Goal: Information Seeking & Learning: Learn about a topic

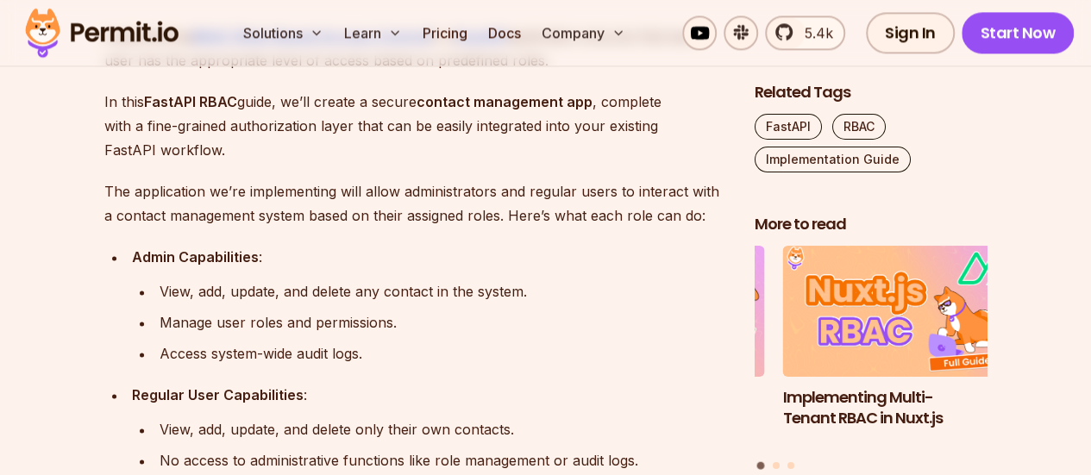
scroll to position [1067, 0]
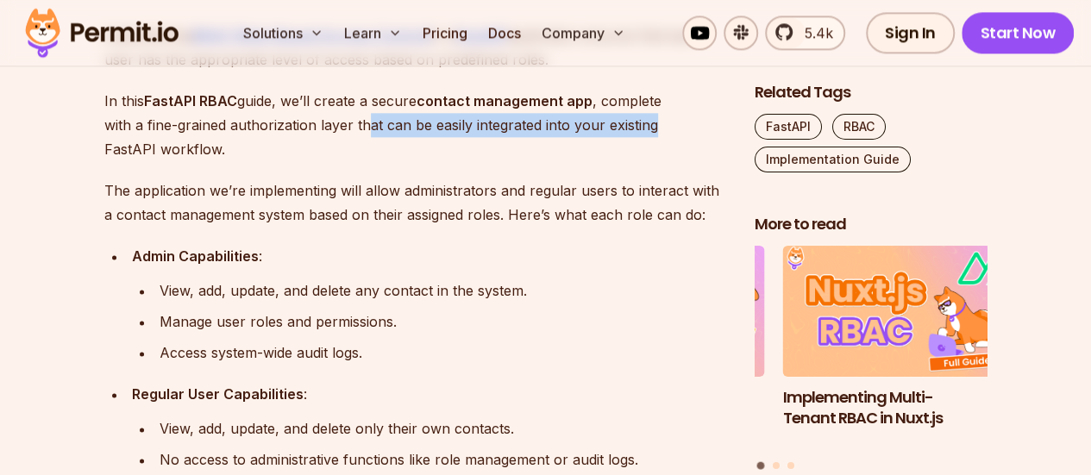
drag, startPoint x: 370, startPoint y: 122, endPoint x: 662, endPoint y: 130, distance: 291.7
click at [662, 130] on p "In this FastAPI RBAC guide, we’ll create a secure contact management app , comp…" at bounding box center [415, 125] width 623 height 72
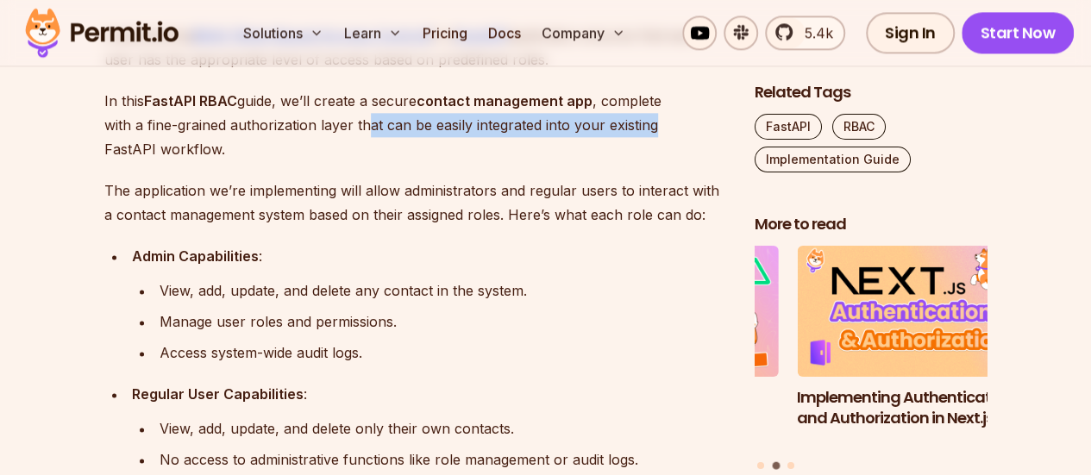
click at [369, 135] on p "In this FastAPI RBAC guide, we’ll create a secure contact management app , comp…" at bounding box center [415, 125] width 623 height 72
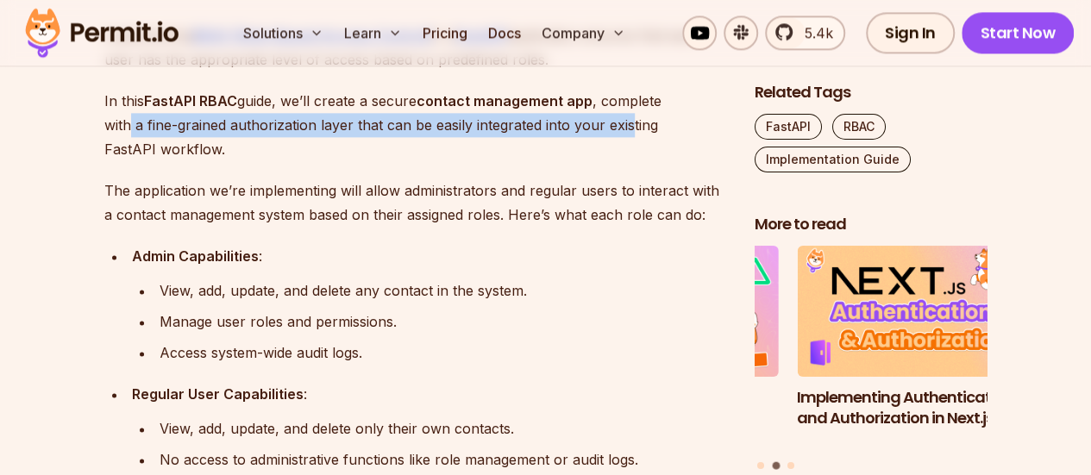
drag, startPoint x: 128, startPoint y: 120, endPoint x: 631, endPoint y: 129, distance: 503.0
click at [631, 129] on p "In this FastAPI RBAC guide, we’ll create a secure contact management app , comp…" at bounding box center [415, 125] width 623 height 72
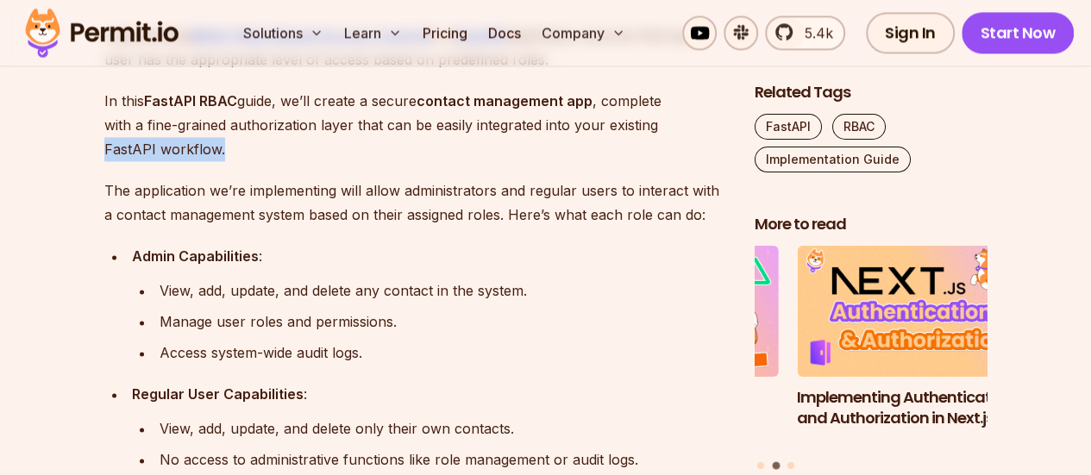
drag, startPoint x: 105, startPoint y: 144, endPoint x: 245, endPoint y: 142, distance: 139.8
click at [245, 142] on p "In this FastAPI RBAC guide, we’ll create a secure contact management app , comp…" at bounding box center [415, 125] width 623 height 72
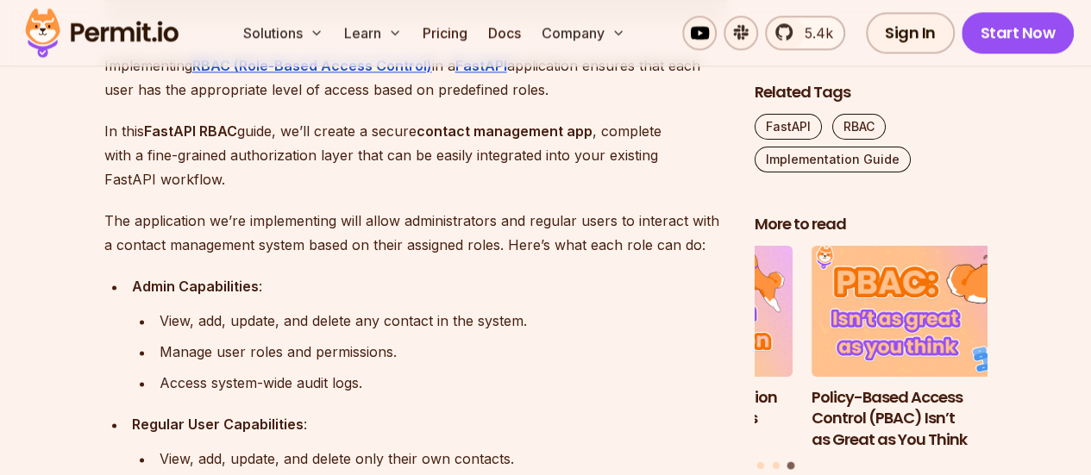
scroll to position [1038, 0]
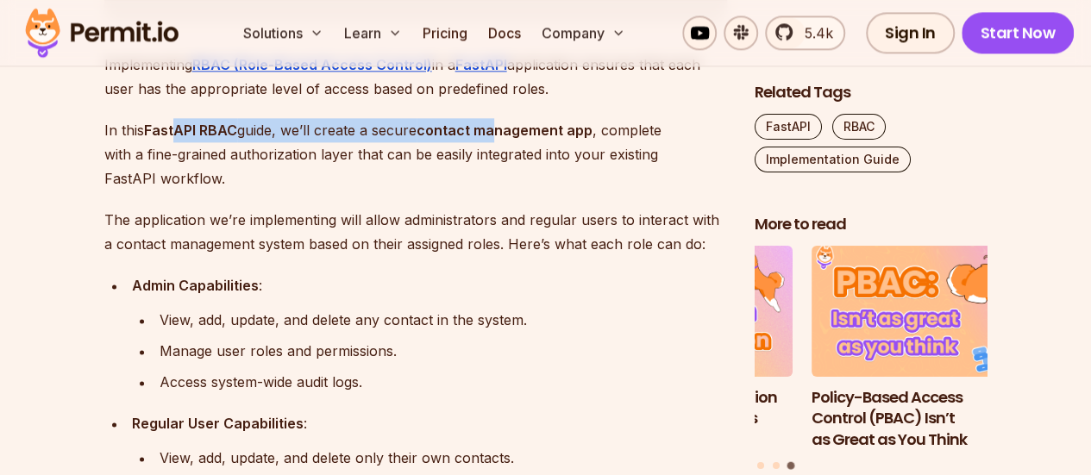
drag, startPoint x: 173, startPoint y: 127, endPoint x: 497, endPoint y: 104, distance: 324.2
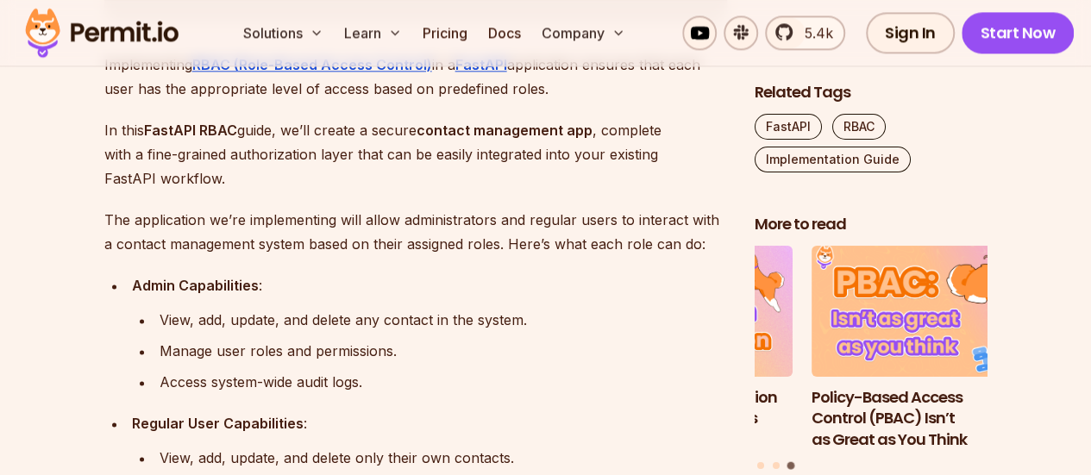
click at [347, 161] on p "In this FastAPI RBAC guide, we’ll create a secure contact management app , comp…" at bounding box center [415, 154] width 623 height 72
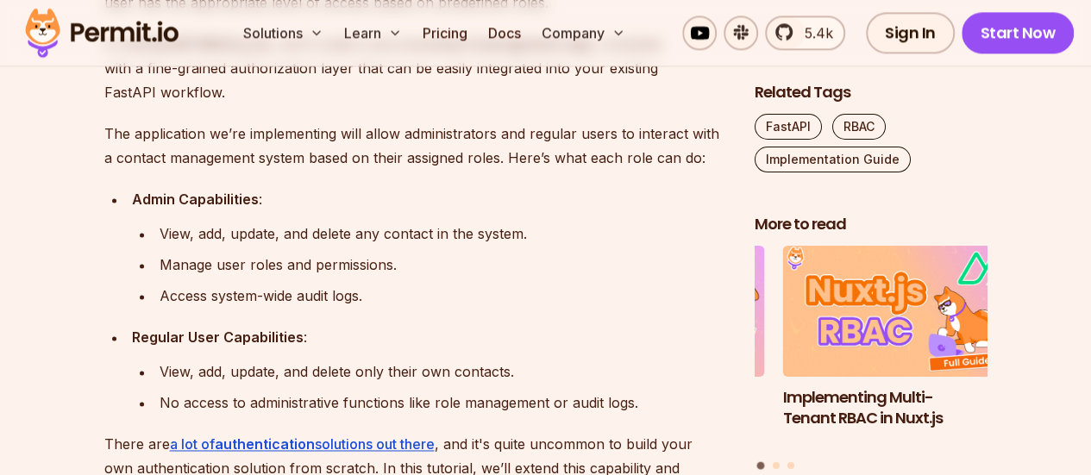
scroll to position [1125, 0]
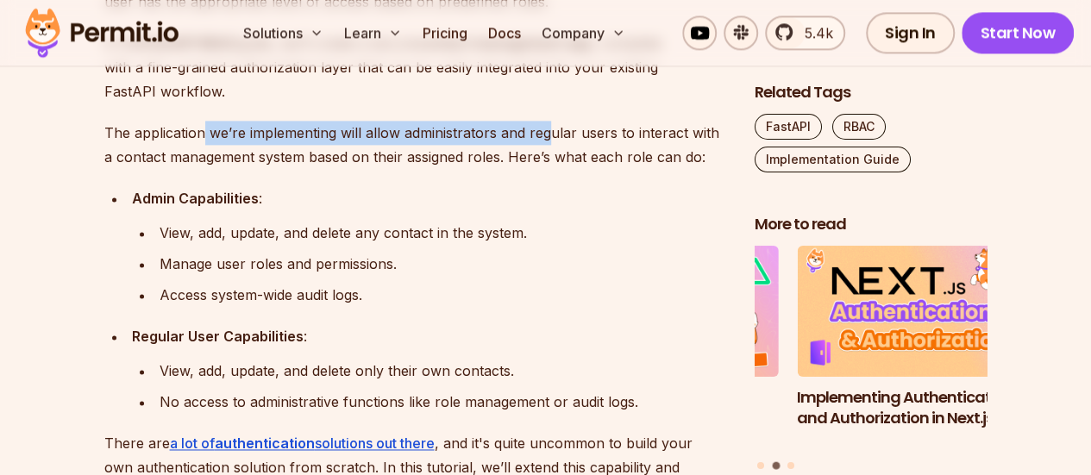
drag, startPoint x: 200, startPoint y: 129, endPoint x: 553, endPoint y: 114, distance: 353.1
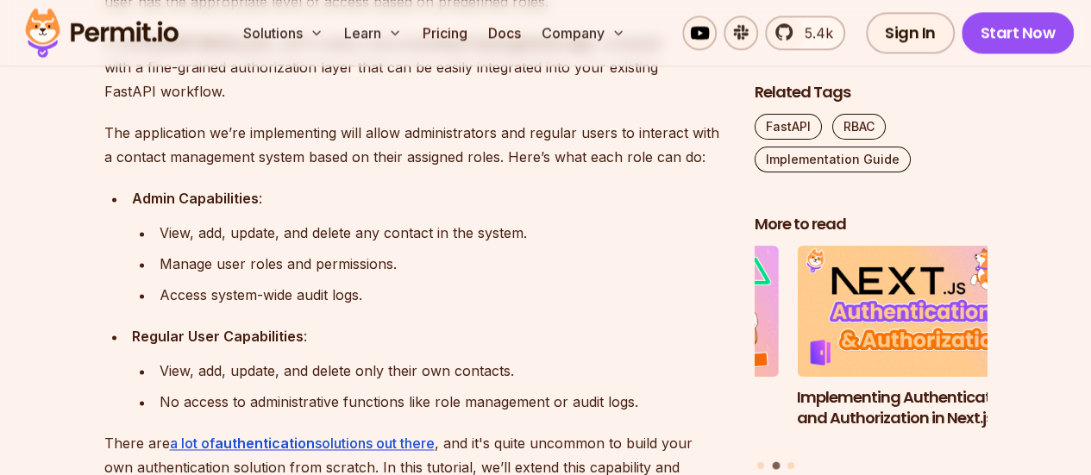
click at [604, 128] on p "The application we’re implementing will allow administrators and regular users …" at bounding box center [415, 145] width 623 height 48
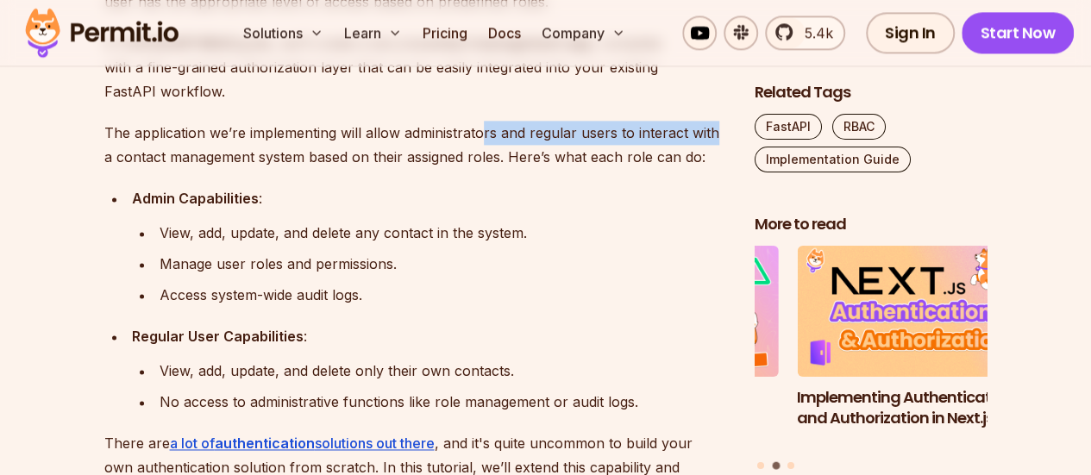
drag, startPoint x: 480, startPoint y: 124, endPoint x: 716, endPoint y: 144, distance: 237.2
click at [716, 144] on p "The application we’re implementing will allow administrators and regular users …" at bounding box center [415, 145] width 623 height 48
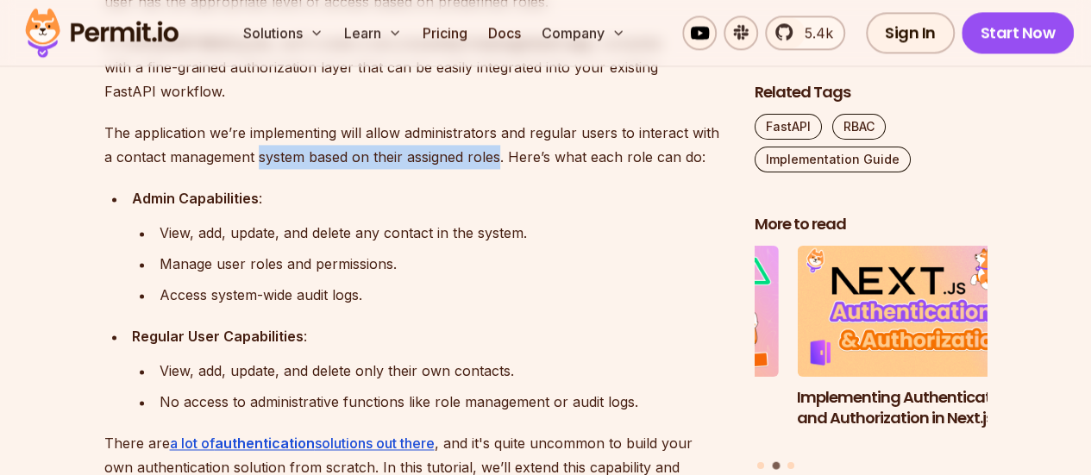
drag, startPoint x: 243, startPoint y: 150, endPoint x: 487, endPoint y: 150, distance: 244.1
click at [487, 150] on p "The application we’re implementing will allow administrators and regular users …" at bounding box center [415, 145] width 623 height 48
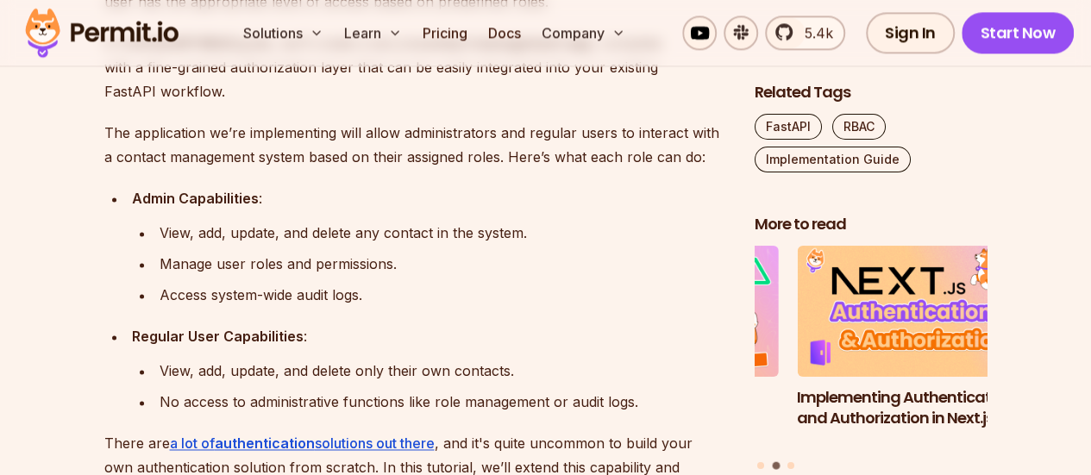
click at [546, 165] on p "The application we’re implementing will allow administrators and regular users …" at bounding box center [415, 145] width 623 height 48
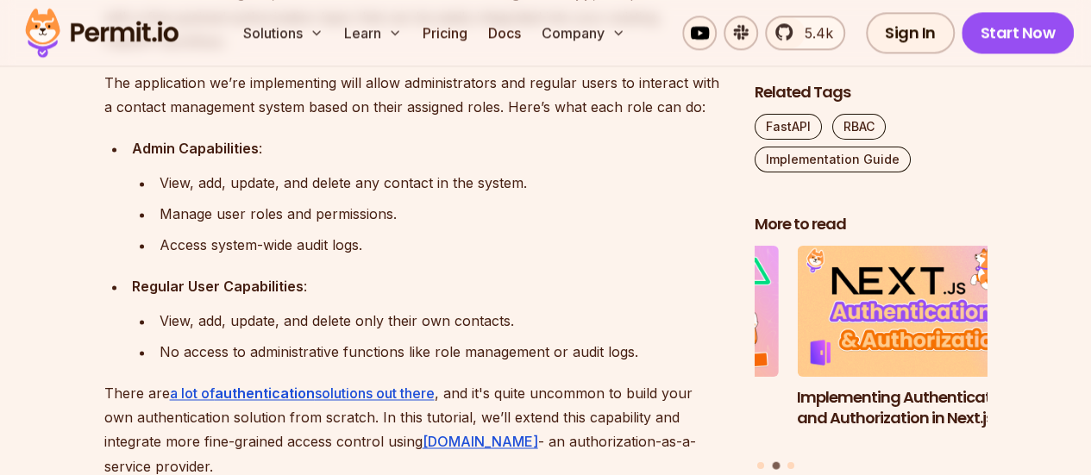
scroll to position [1176, 0]
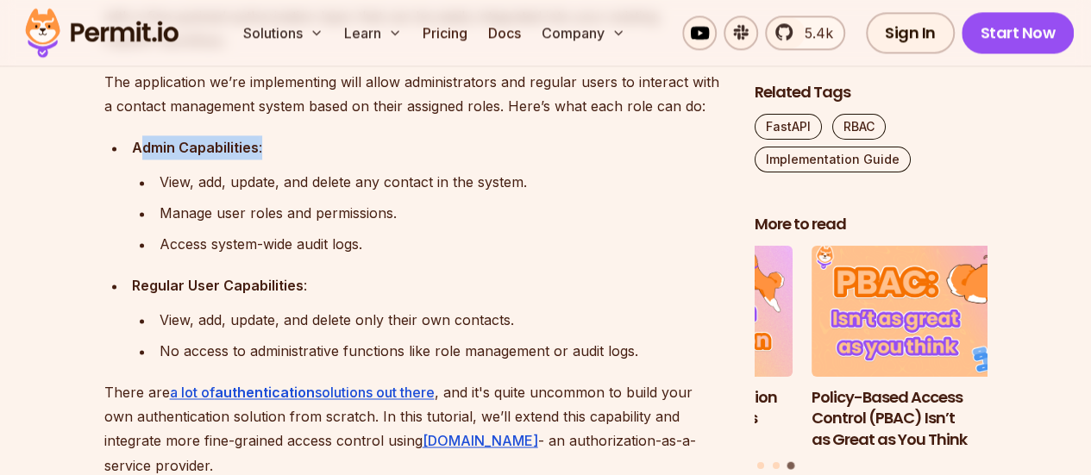
drag, startPoint x: 141, startPoint y: 149, endPoint x: 269, endPoint y: 151, distance: 127.7
click at [269, 151] on div "Admin Capabilities :" at bounding box center [429, 147] width 595 height 24
drag, startPoint x: 191, startPoint y: 182, endPoint x: 487, endPoint y: 163, distance: 296.5
click at [487, 163] on li "Admin Capabilities : View, add, update, and delete any contact in the system. M…" at bounding box center [427, 195] width 600 height 121
click at [397, 179] on div "View, add, update, and delete any contact in the system." at bounding box center [444, 182] width 568 height 24
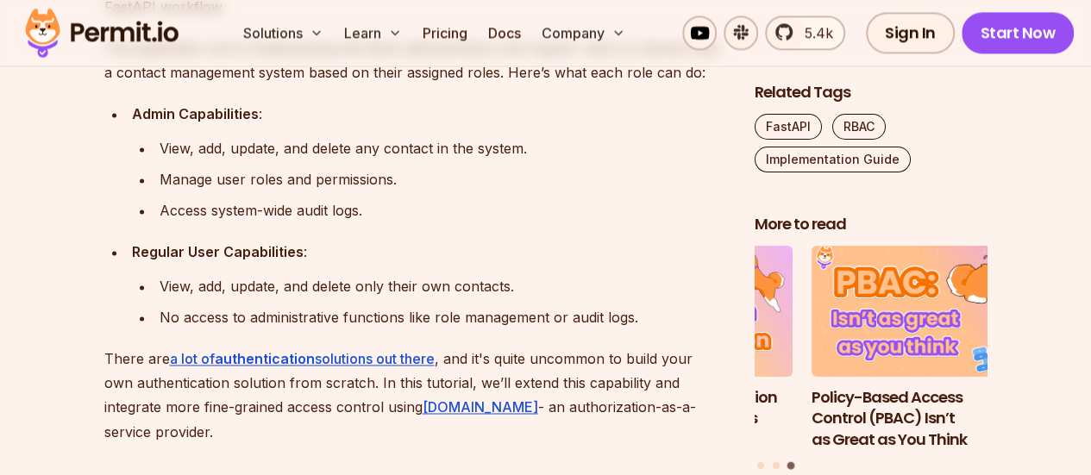
scroll to position [1207, 0]
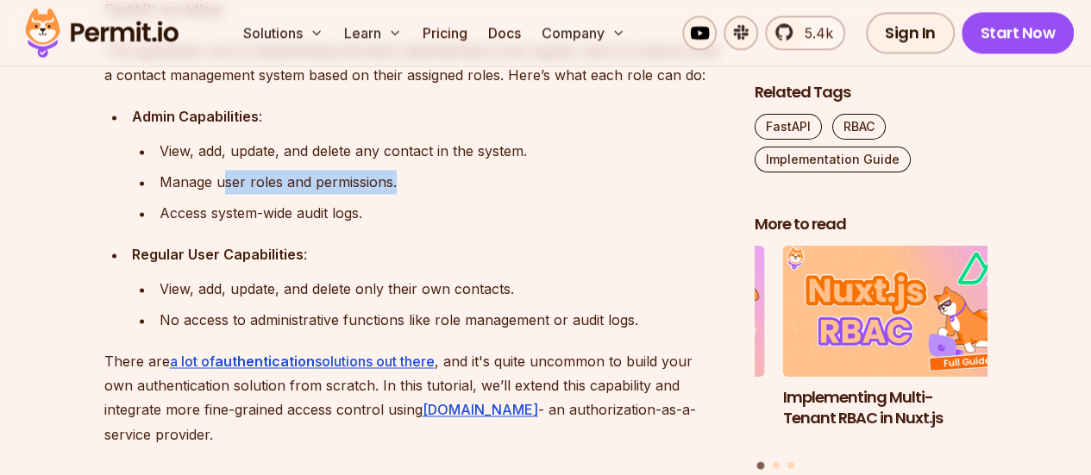
drag, startPoint x: 223, startPoint y: 179, endPoint x: 394, endPoint y: 179, distance: 171.7
click at [394, 179] on div "Manage user roles and permissions." at bounding box center [444, 182] width 568 height 24
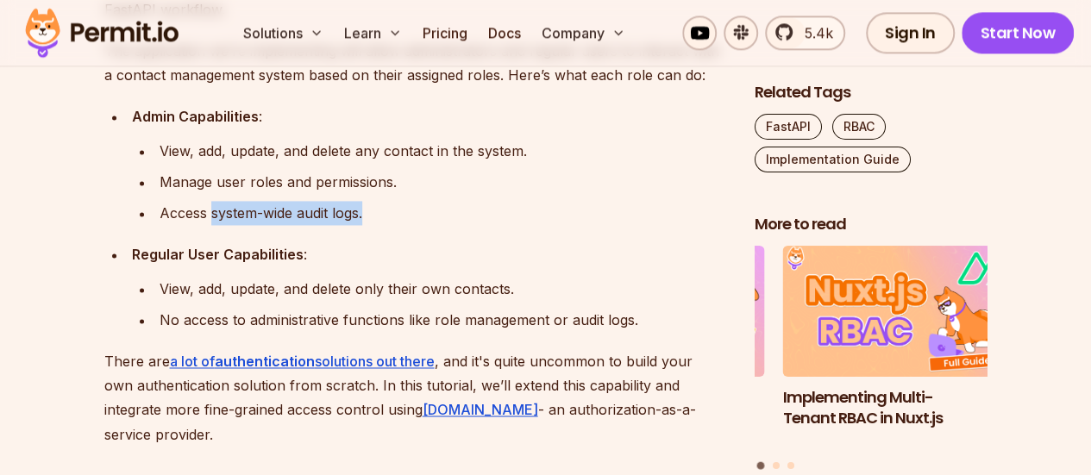
drag, startPoint x: 214, startPoint y: 216, endPoint x: 378, endPoint y: 223, distance: 164.1
click at [378, 223] on div "Access system-wide audit logs." at bounding box center [444, 213] width 568 height 24
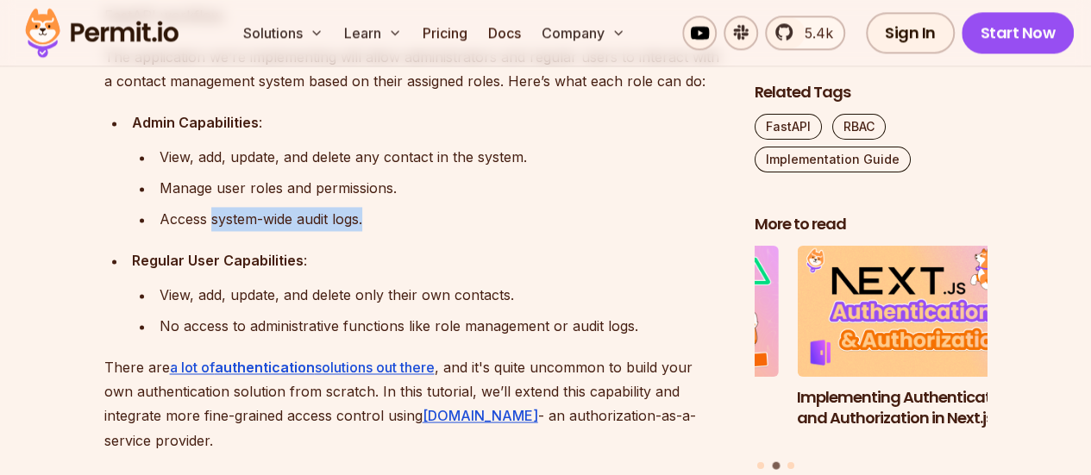
scroll to position [1204, 0]
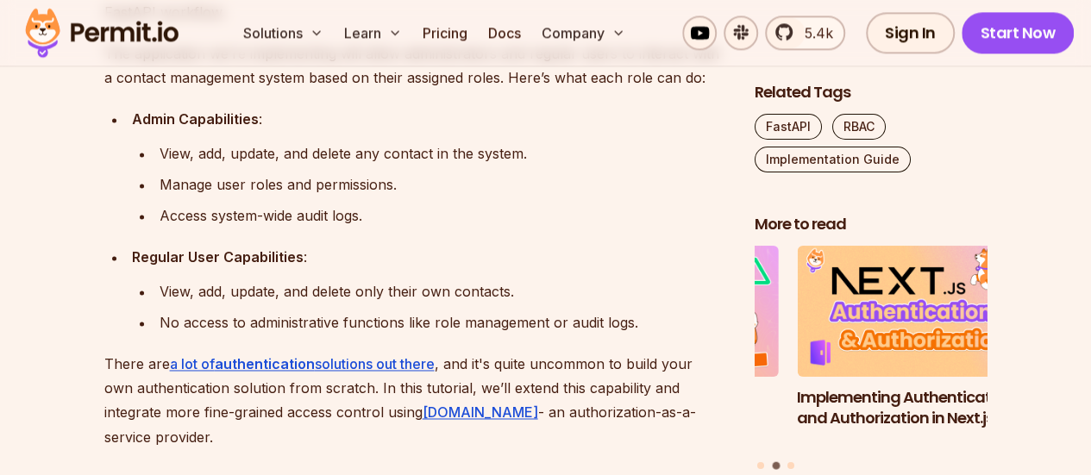
click at [285, 254] on strong "Regular User Capabilities" at bounding box center [218, 256] width 172 height 17
drag, startPoint x: 152, startPoint y: 256, endPoint x: 311, endPoint y: 253, distance: 158.8
click at [311, 253] on div "Regular User Capabilities :" at bounding box center [429, 257] width 595 height 24
click at [342, 261] on div "Regular User Capabilities :" at bounding box center [429, 257] width 595 height 24
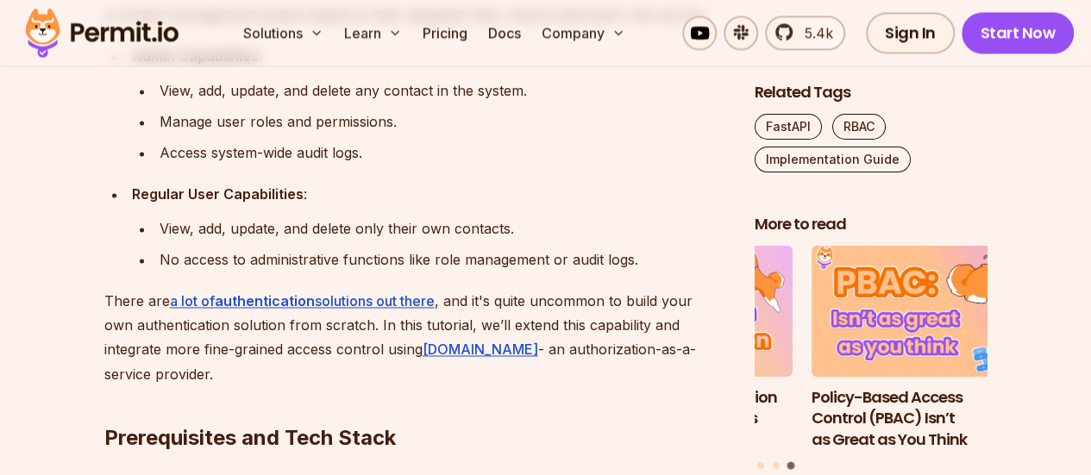
scroll to position [1269, 0]
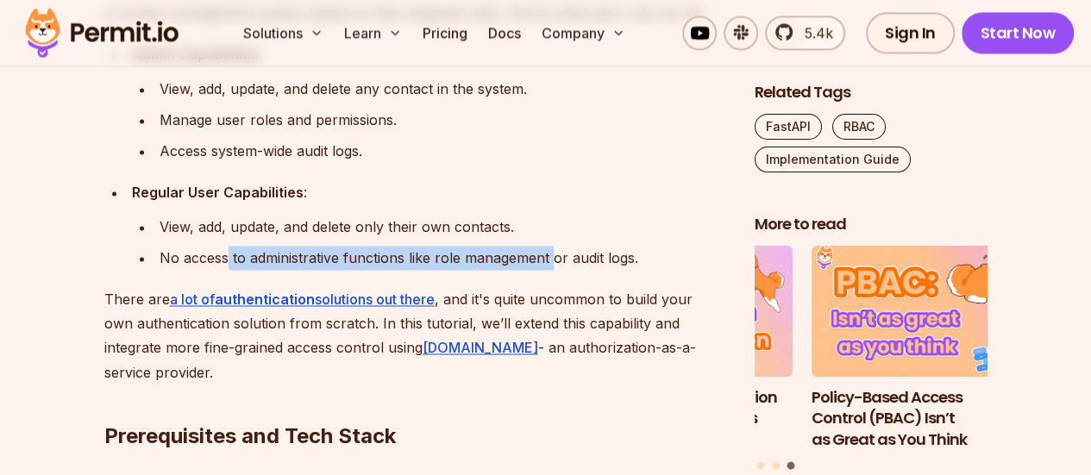
drag, startPoint x: 228, startPoint y: 257, endPoint x: 558, endPoint y: 255, distance: 330.4
click at [558, 255] on div "No access to administrative functions like role management or audit logs." at bounding box center [444, 258] width 568 height 24
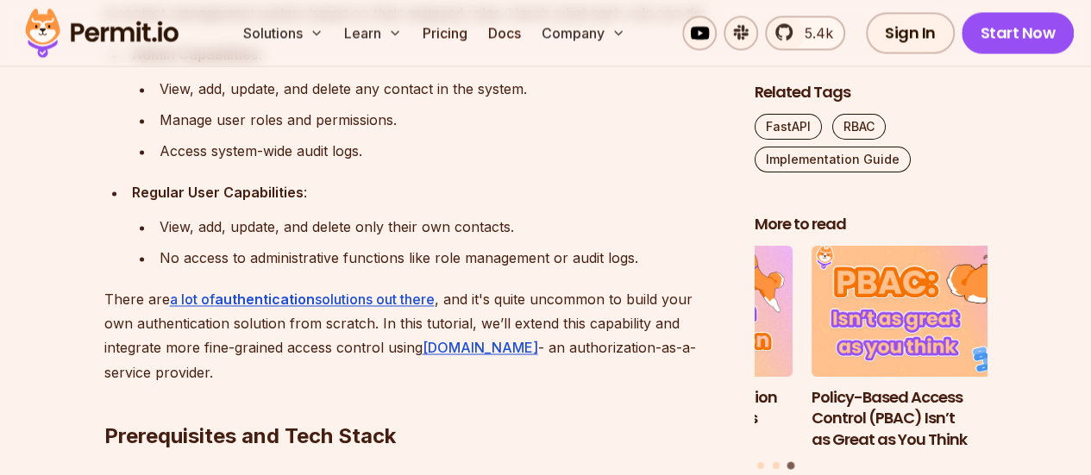
click at [467, 211] on li "Regular User Capabilities : View, add, update, and delete only their own contac…" at bounding box center [427, 225] width 600 height 90
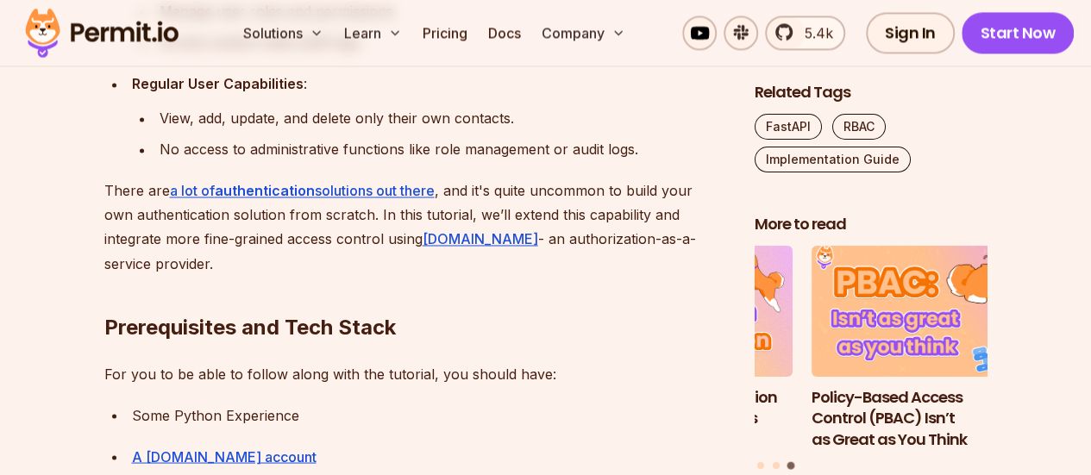
scroll to position [1357, 0]
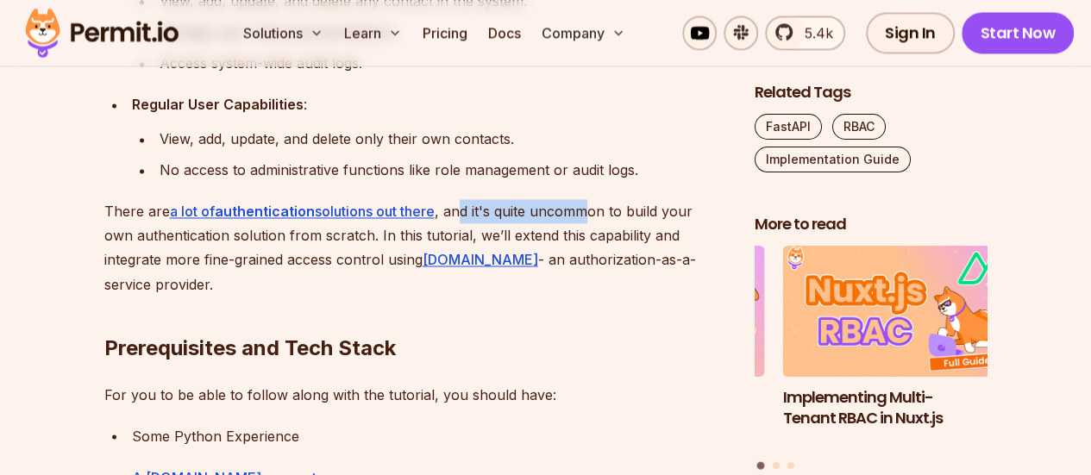
drag, startPoint x: 466, startPoint y: 207, endPoint x: 588, endPoint y: 209, distance: 122.5
click at [588, 209] on p "There are a lot of authentication solutions out there , and it's quite uncommon…" at bounding box center [415, 247] width 623 height 97
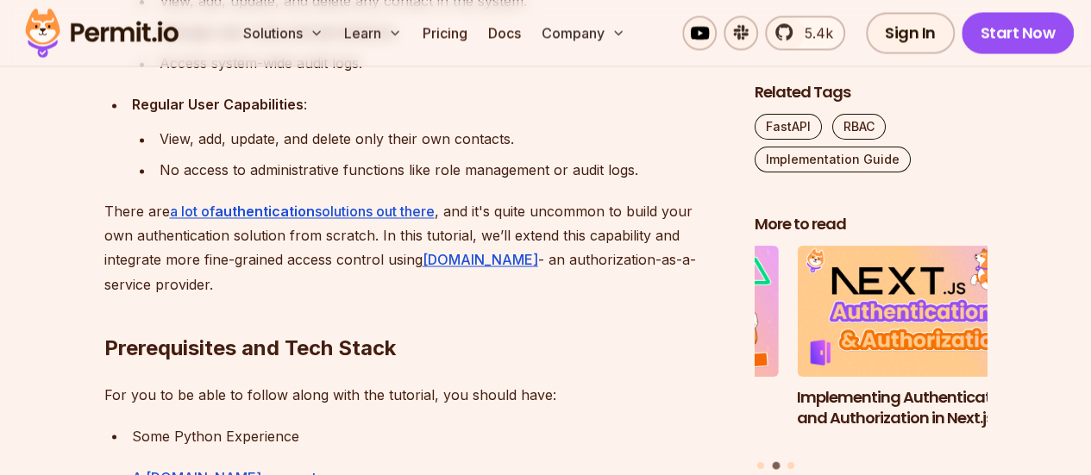
click at [543, 281] on h2 "Prerequisites and Tech Stack" at bounding box center [415, 313] width 623 height 97
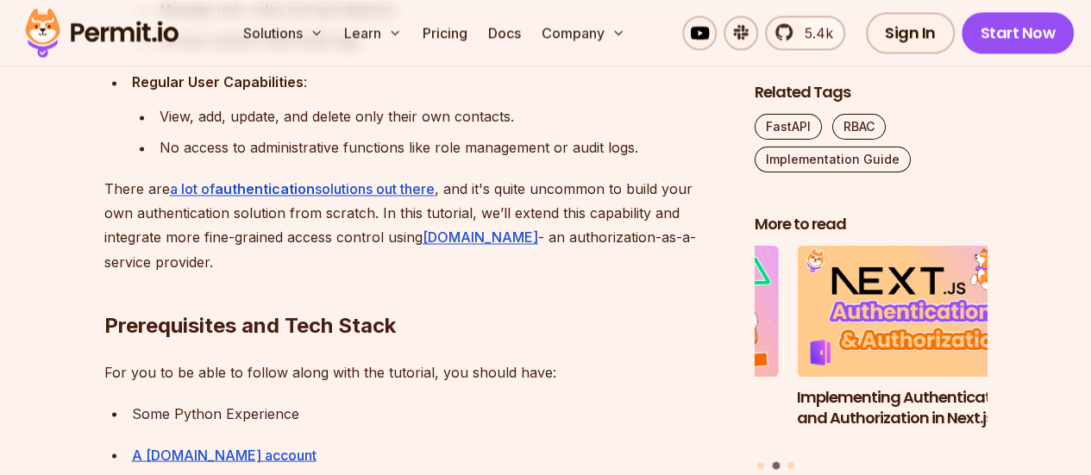
scroll to position [1374, 0]
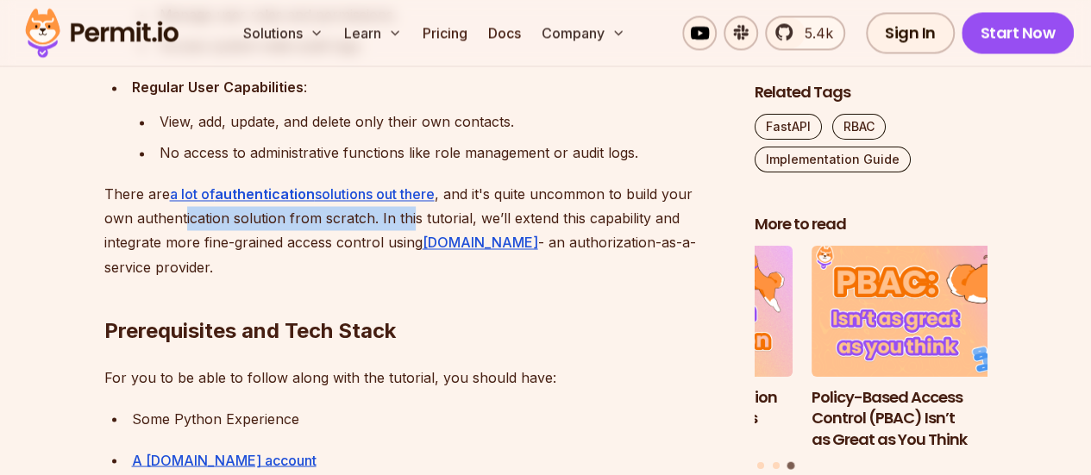
drag, startPoint x: 217, startPoint y: 225, endPoint x: 447, endPoint y: 210, distance: 230.8
click at [447, 210] on p "There are a lot of authentication solutions out there , and it's quite uncommon…" at bounding box center [415, 230] width 623 height 97
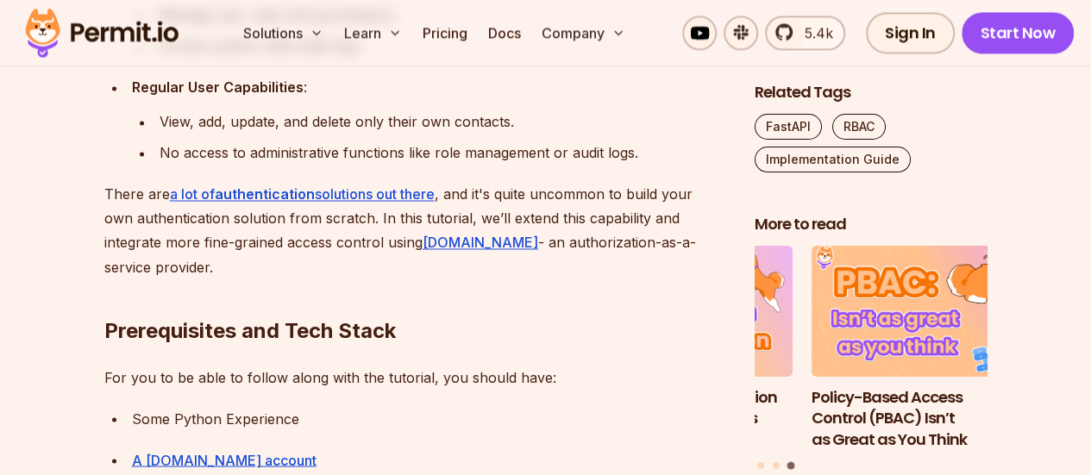
click at [247, 264] on h2 "Prerequisites and Tech Stack" at bounding box center [415, 296] width 623 height 97
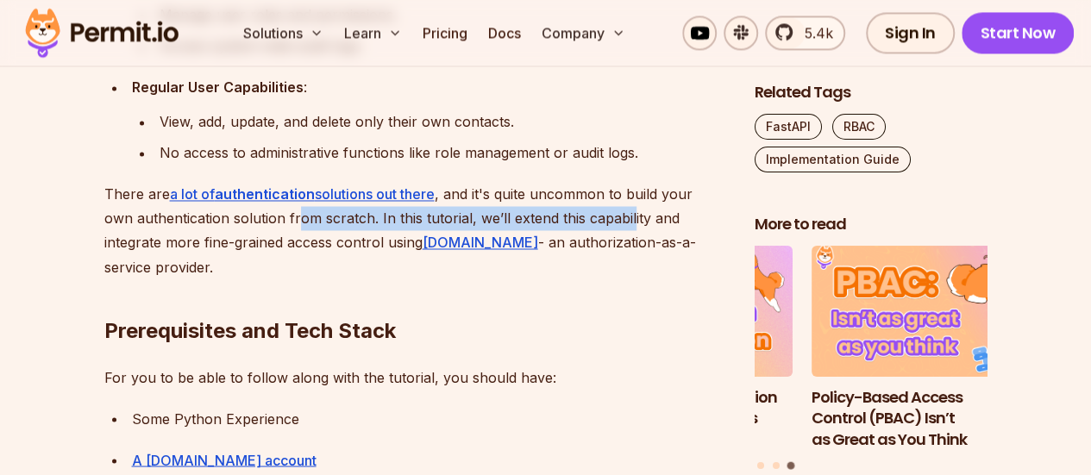
drag, startPoint x: 334, startPoint y: 217, endPoint x: 663, endPoint y: 209, distance: 329.6
click at [663, 209] on p "There are a lot of authentication solutions out there , and it's quite uncommon…" at bounding box center [415, 230] width 623 height 97
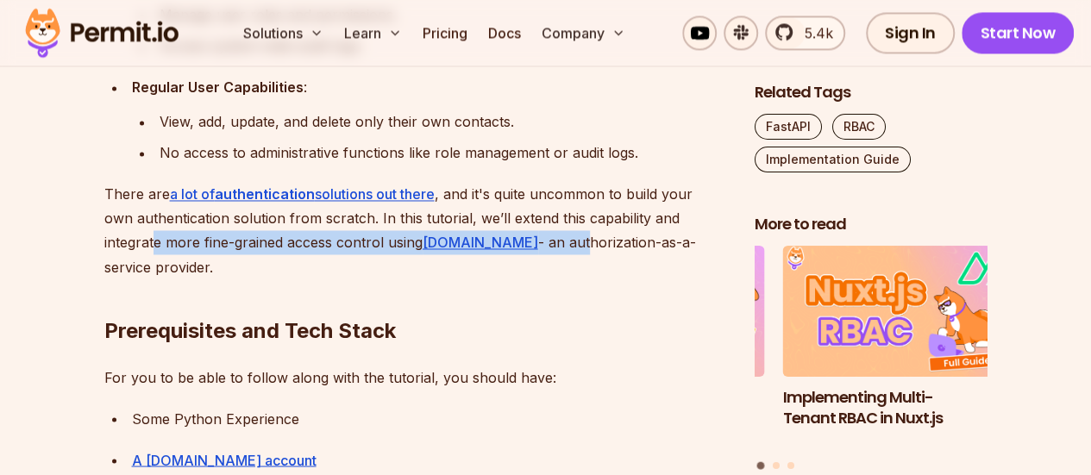
drag, startPoint x: 183, startPoint y: 247, endPoint x: 561, endPoint y: 242, distance: 377.8
click at [561, 242] on p "There are a lot of authentication solutions out there , and it's quite uncommon…" at bounding box center [415, 230] width 623 height 97
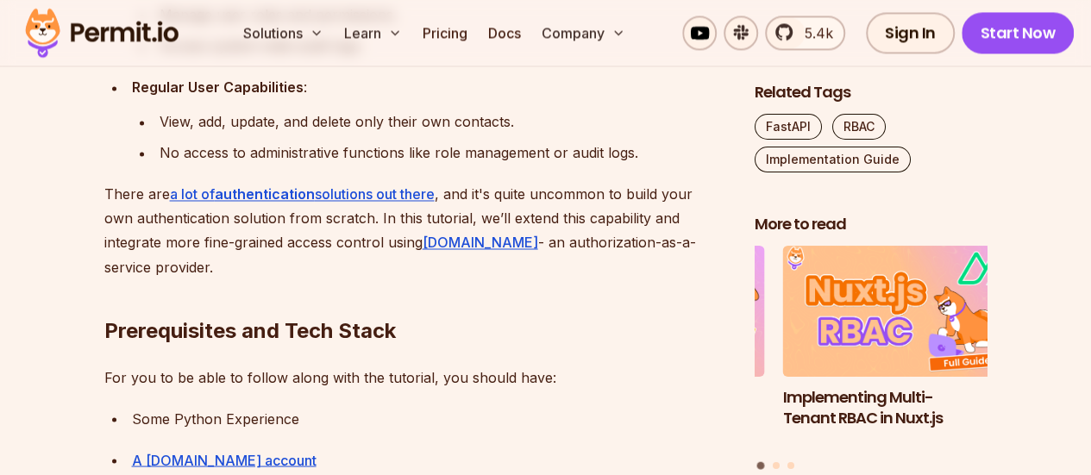
click at [464, 270] on h2 "Prerequisites and Tech Stack" at bounding box center [415, 296] width 623 height 97
drag, startPoint x: 530, startPoint y: 236, endPoint x: 673, endPoint y: 239, distance: 142.4
click at [673, 239] on p "There are a lot of authentication solutions out there , and it's quite uncommon…" at bounding box center [415, 230] width 623 height 97
click at [329, 279] on h2 "Prerequisites and Tech Stack" at bounding box center [415, 296] width 623 height 97
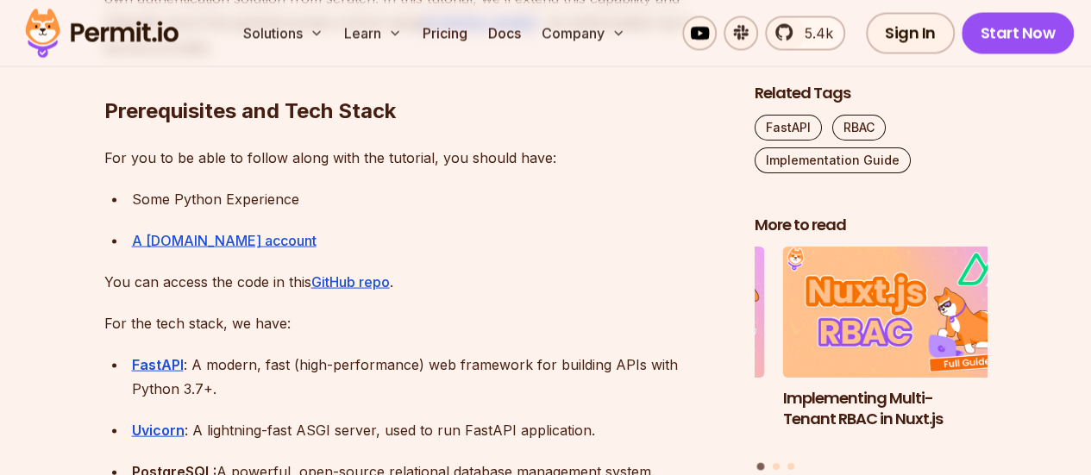
scroll to position [1595, 0]
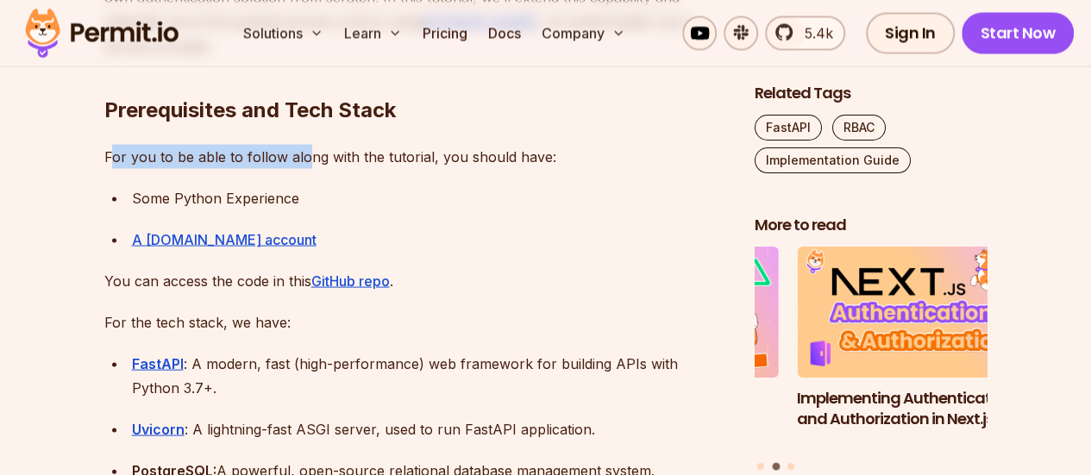
drag, startPoint x: 113, startPoint y: 156, endPoint x: 299, endPoint y: 136, distance: 187.4
click at [410, 162] on p "For you to be able to follow along with the tutorial, you should have:" at bounding box center [415, 156] width 623 height 24
drag, startPoint x: 130, startPoint y: 160, endPoint x: 397, endPoint y: 152, distance: 266.7
click at [397, 152] on p "For you to be able to follow along with the tutorial, you should have:" at bounding box center [415, 156] width 623 height 24
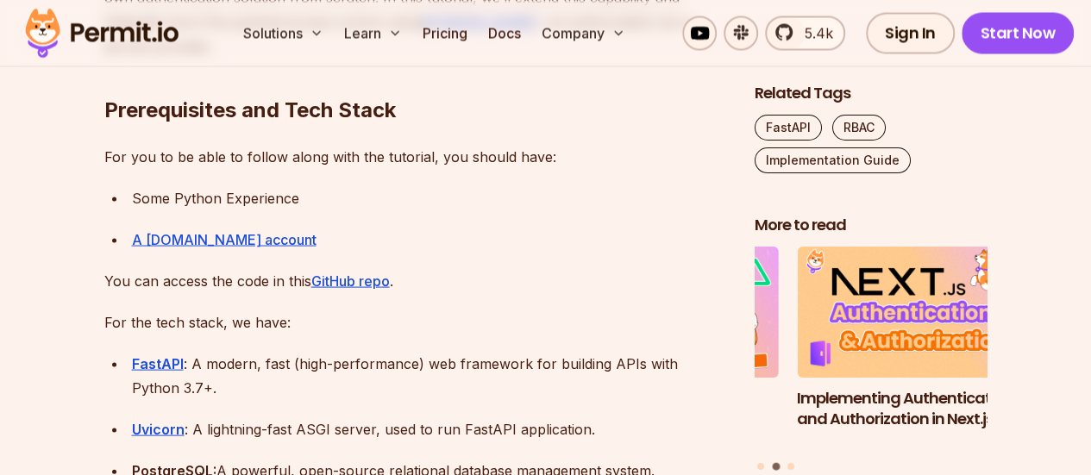
click at [444, 157] on p "For you to be able to follow along with the tutorial, you should have:" at bounding box center [415, 156] width 623 height 24
drag, startPoint x: 229, startPoint y: 198, endPoint x: 293, endPoint y: 203, distance: 64.9
click at [293, 203] on div "Some Python Experience" at bounding box center [429, 197] width 595 height 24
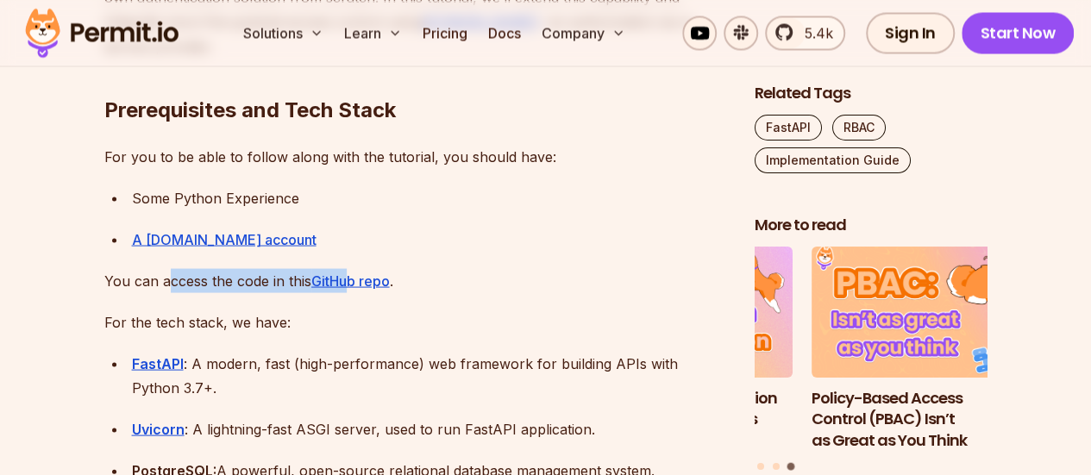
drag, startPoint x: 169, startPoint y: 279, endPoint x: 350, endPoint y: 265, distance: 181.7
click at [446, 311] on p "For the tech stack, we have:" at bounding box center [415, 322] width 623 height 24
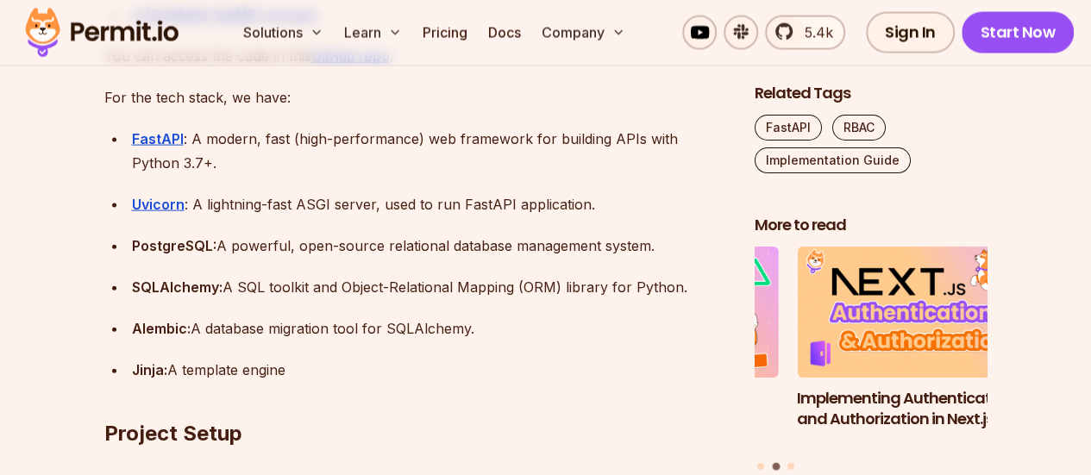
scroll to position [1822, 0]
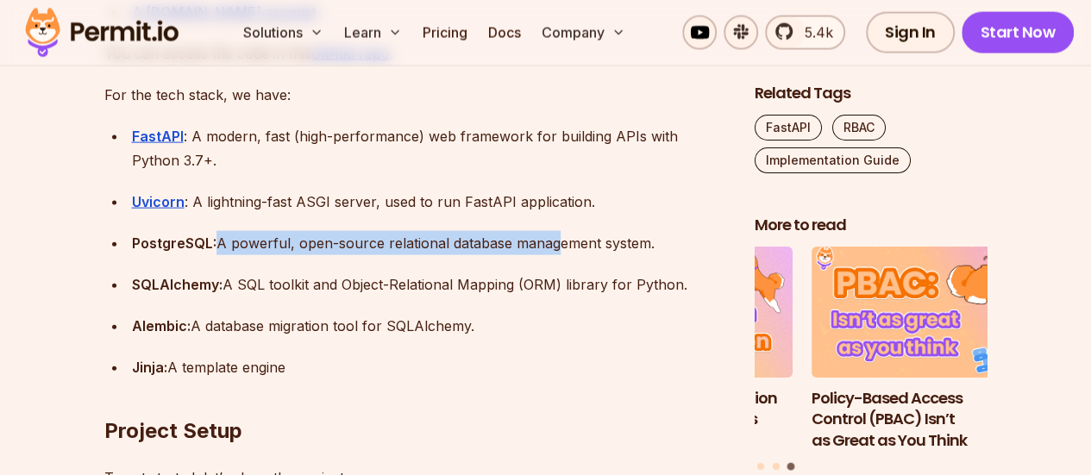
drag, startPoint x: 215, startPoint y: 239, endPoint x: 544, endPoint y: 253, distance: 329.8
click at [544, 253] on div "PostgreSQL: A powerful, open-source relational database management system." at bounding box center [429, 243] width 595 height 24
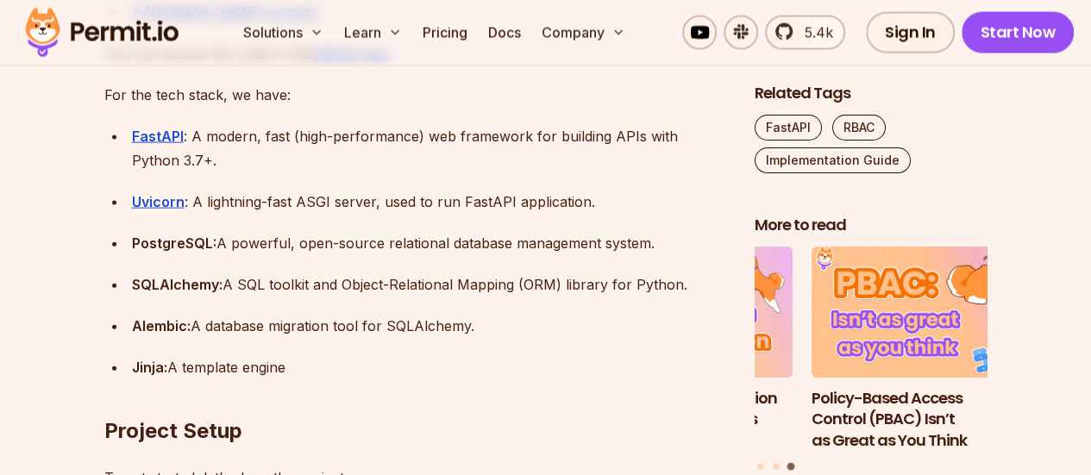
click at [442, 282] on div "SQLAlchemy: A SQL toolkit and Object-Relational Mapping (ORM) library for Pytho…" at bounding box center [429, 285] width 595 height 24
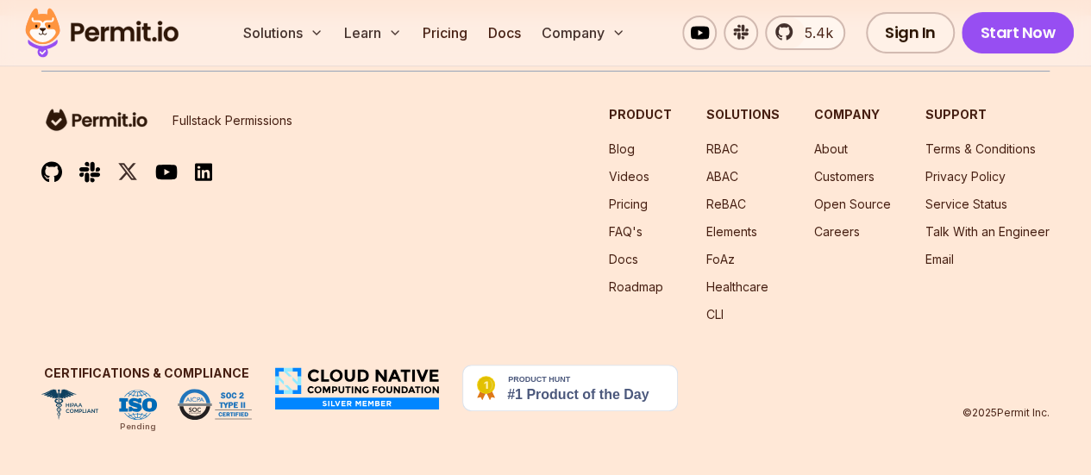
scroll to position [12979, 0]
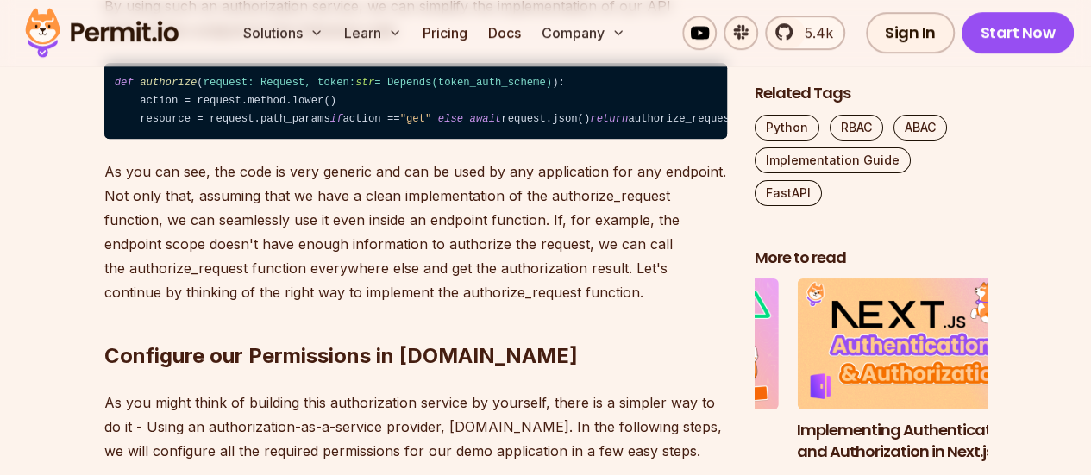
scroll to position [3763, 0]
